Goal: Task Accomplishment & Management: Complete application form

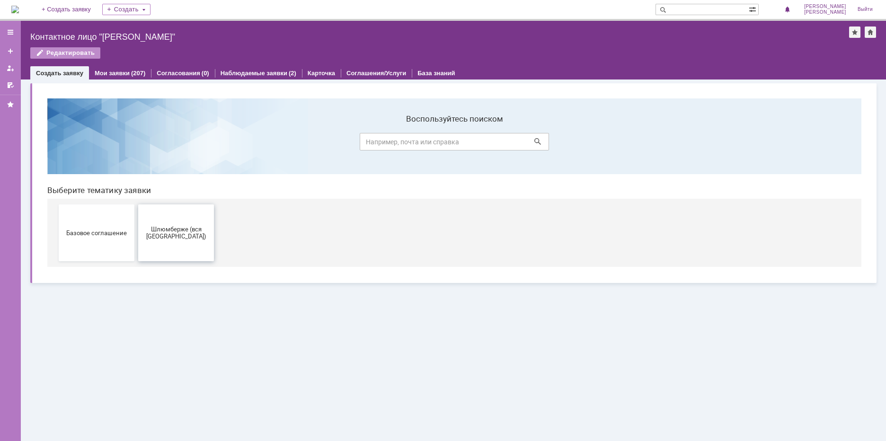
click at [170, 234] on span "Шлюмберже (вся [GEOGRAPHIC_DATA])" at bounding box center [176, 233] width 70 height 14
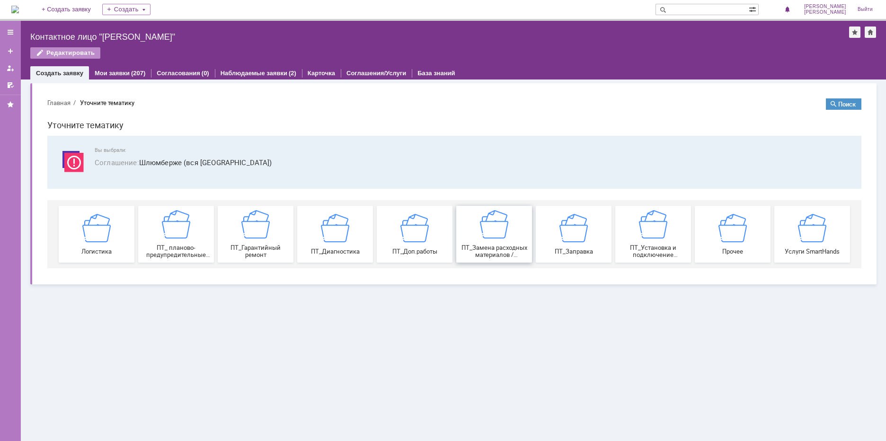
click at [475, 240] on div "ПТ_Замена расходных материалов / ресурсных деталей" at bounding box center [494, 234] width 70 height 48
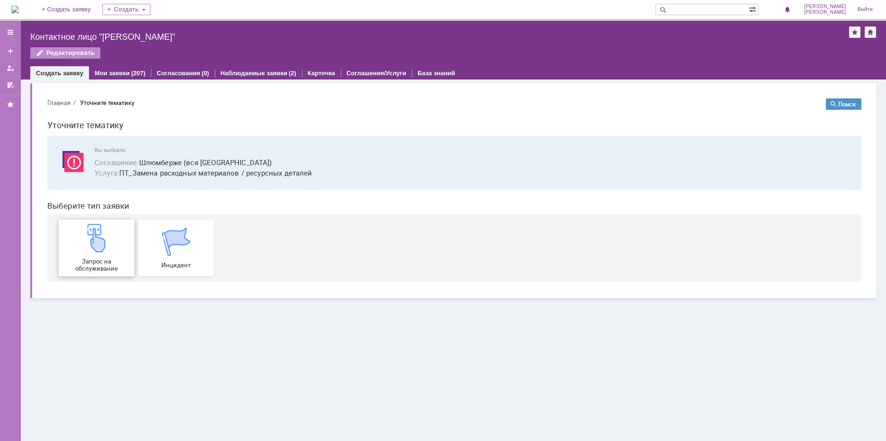
click at [103, 265] on span "Запрос на обслуживание" at bounding box center [97, 265] width 70 height 14
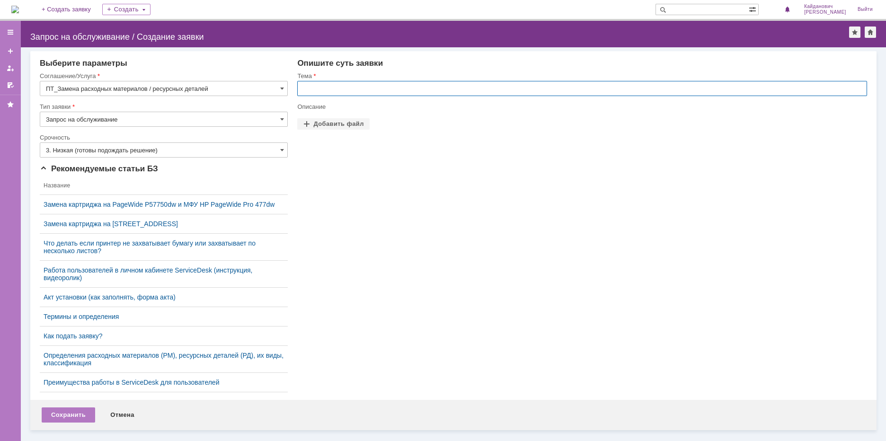
click at [358, 90] on input "text" at bounding box center [582, 88] width 570 height 15
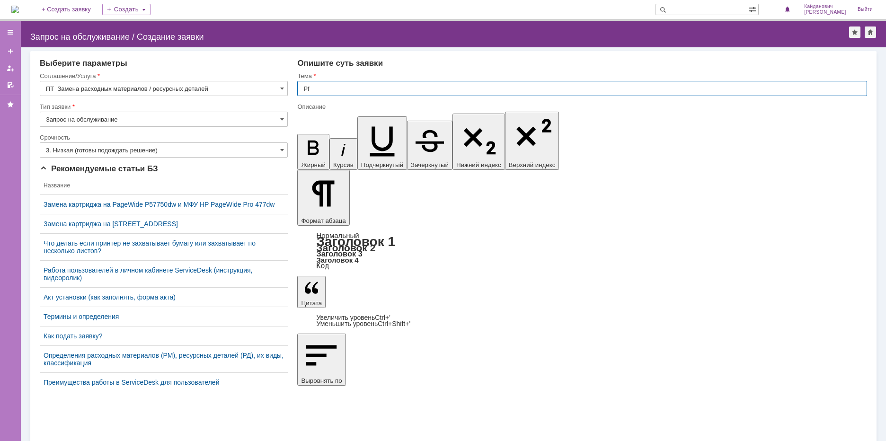
type input "P"
type input "[PERSON_NAME]"
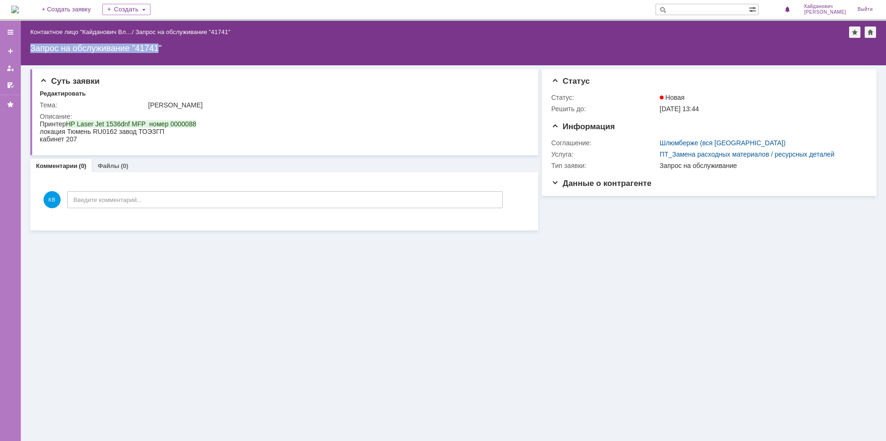
drag, startPoint x: 159, startPoint y: 46, endPoint x: 29, endPoint y: 49, distance: 129.7
click at [29, 49] on div "Назад | Контактное лицо "Кайданович Вл… / Запрос на обслуживание "41741" Запрос…" at bounding box center [453, 43] width 865 height 44
copy div "Запрос на обслуживание "41741"
